Goal: Task Accomplishment & Management: Manage account settings

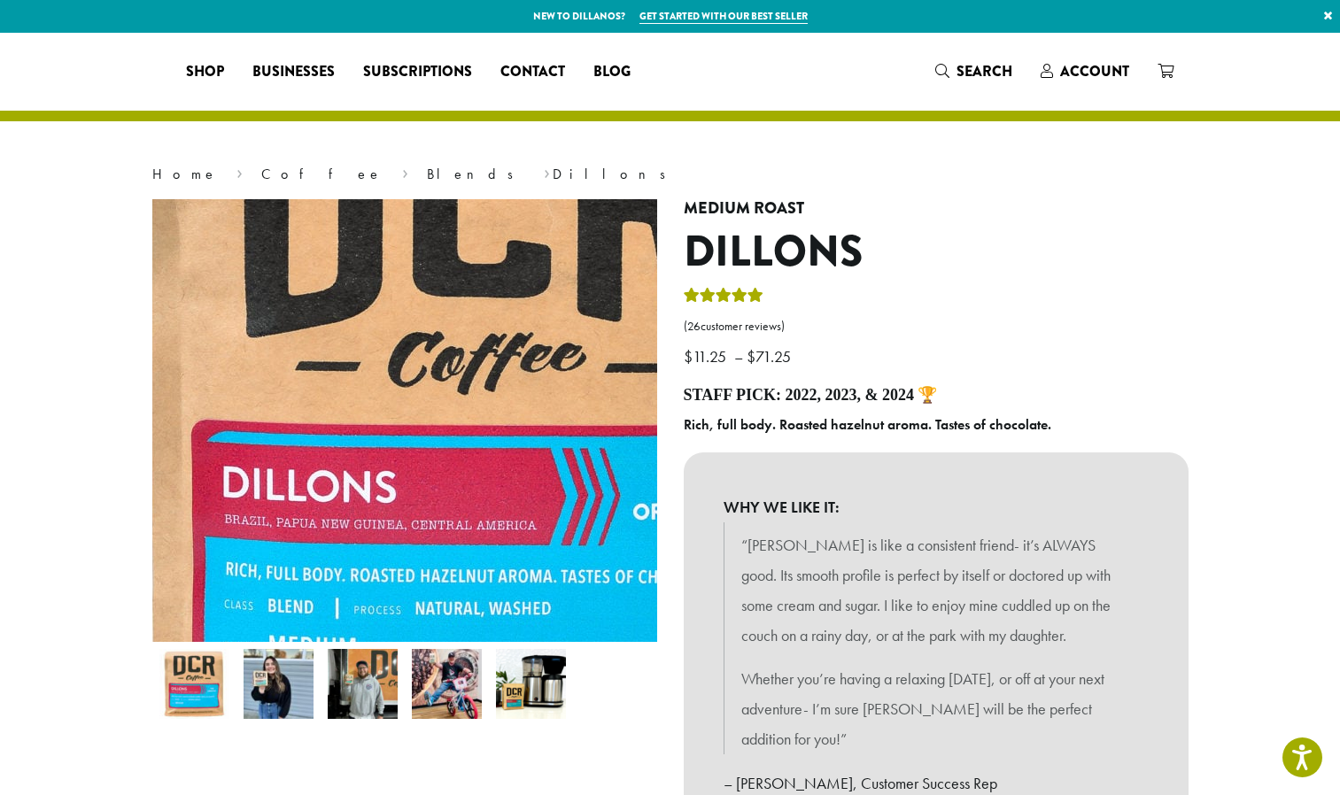
select select "**********"
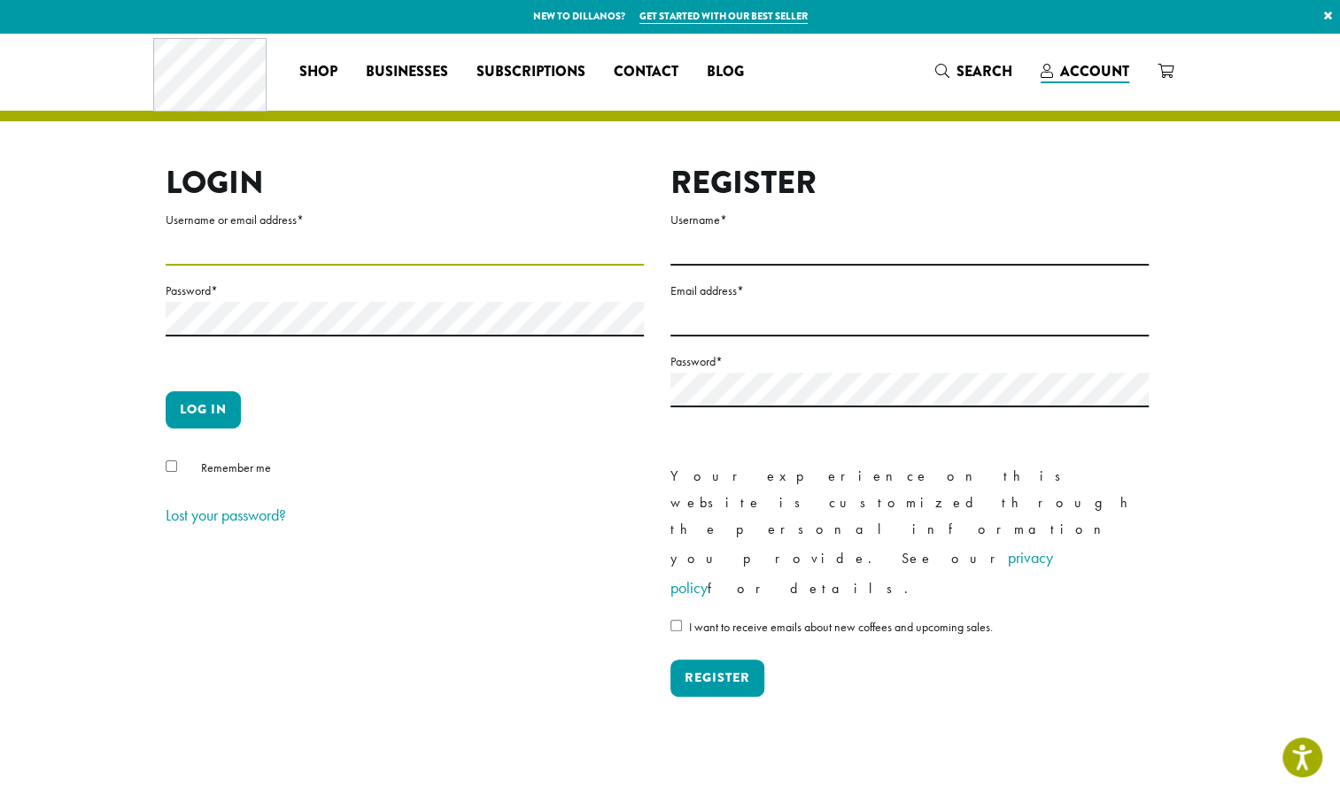
click at [221, 236] on input "Username or email address *" at bounding box center [405, 248] width 478 height 35
type input "**********"
click at [205, 411] on button "Log in" at bounding box center [203, 409] width 75 height 37
